Goal: Information Seeking & Learning: Learn about a topic

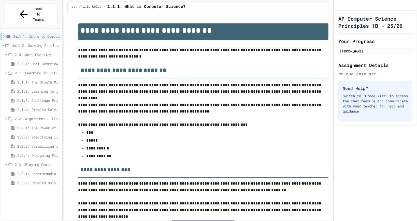
scroll to position [798, 0]
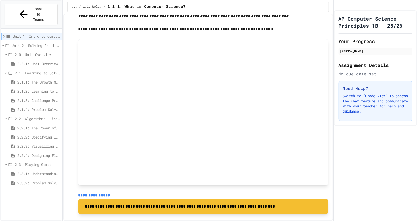
click at [39, 180] on span "2.3.2: Problem Solving Reflection" at bounding box center [38, 182] width 42 height 5
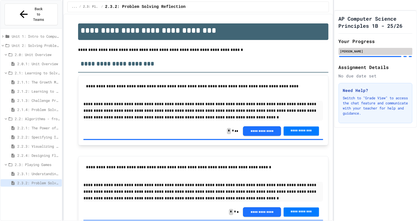
click at [397, 55] on div "[PERSON_NAME]" at bounding box center [375, 51] width 74 height 7
click at [396, 57] on div at bounding box center [375, 56] width 74 height 2
click at [398, 55] on div "[PERSON_NAME]" at bounding box center [375, 51] width 74 height 7
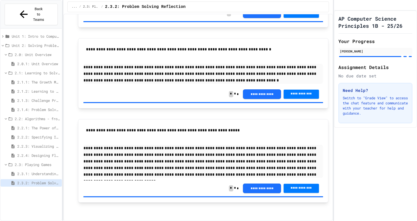
scroll to position [144, 0]
click at [34, 171] on span "2.3.1: Understanding Games with Flowcharts" at bounding box center [38, 173] width 42 height 5
